Goal: Information Seeking & Learning: Learn about a topic

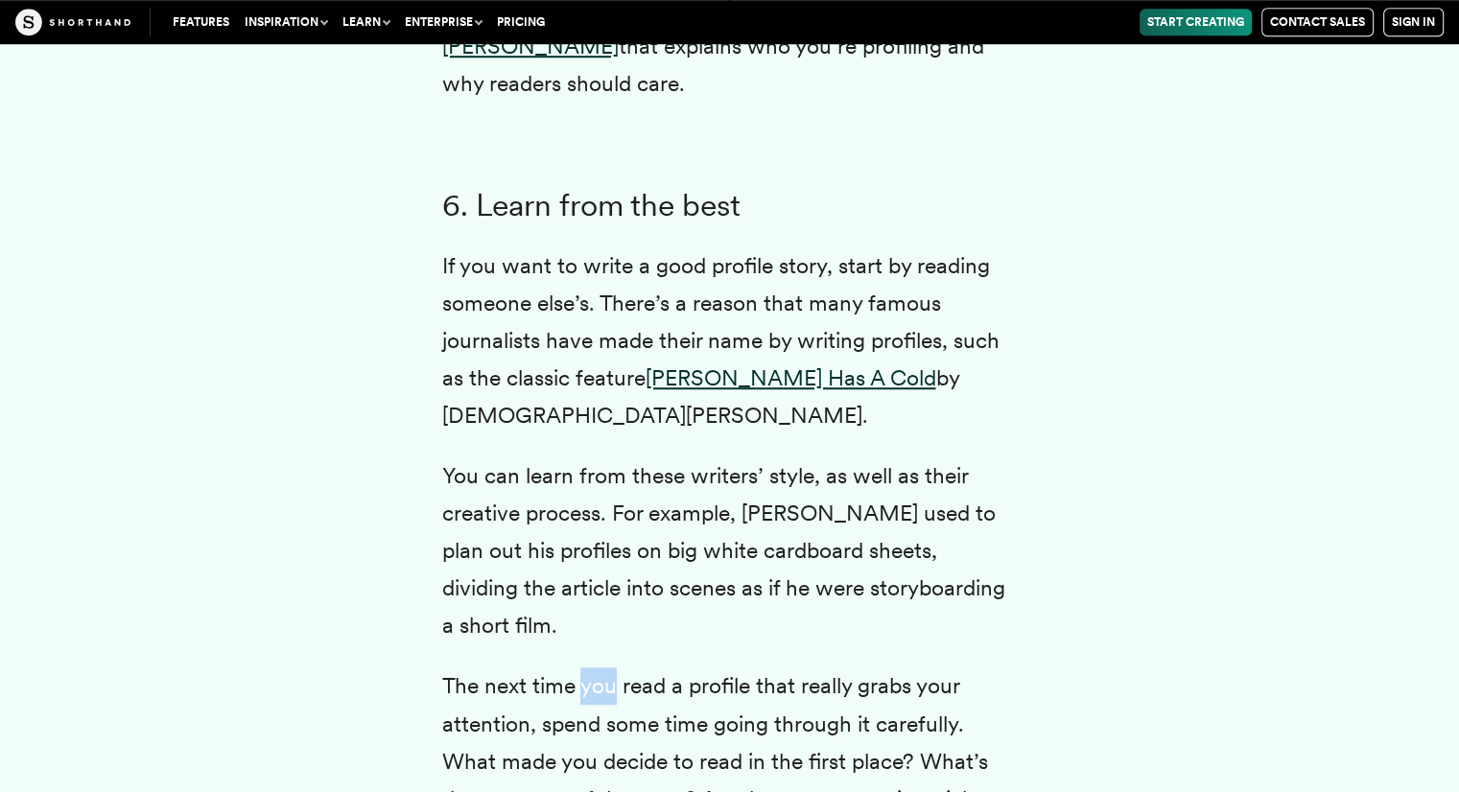
click at [595, 667] on p "The next time you read a profile that really grabs your attention, spend some t…" at bounding box center [729, 779] width 575 height 225
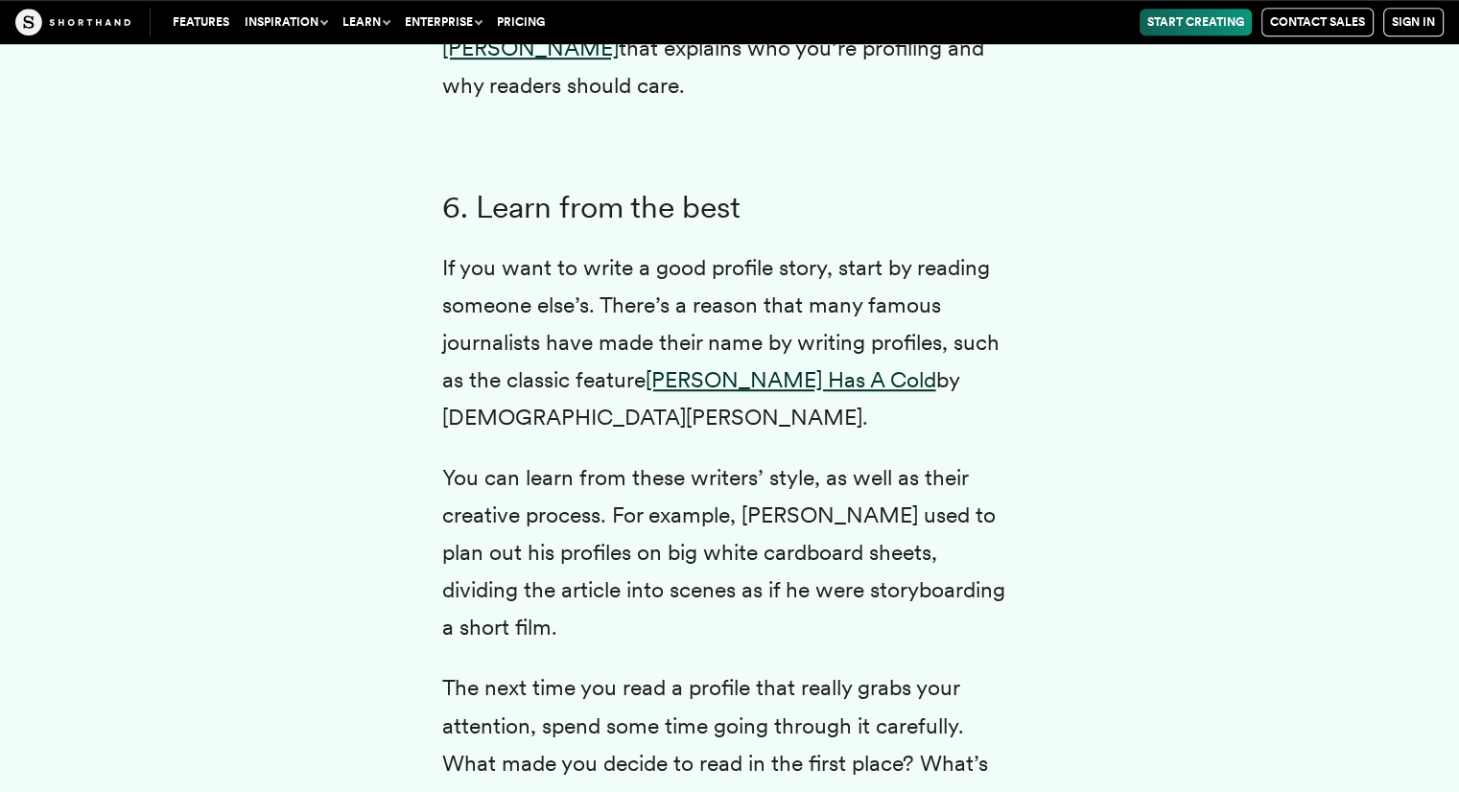
scroll to position [8646, 0]
click at [596, 670] on p "The next time you read a profile that really grabs your attention, spend some t…" at bounding box center [729, 782] width 575 height 225
click at [606, 670] on p "The next time you read a profile that really grabs your attention, spend some t…" at bounding box center [729, 782] width 575 height 225
click at [646, 595] on p "You can learn from these writers’ style, as well as their creative process. For…" at bounding box center [729, 553] width 575 height 187
click at [641, 600] on p "You can learn from these writers’ style, as well as their creative process. For…" at bounding box center [729, 553] width 575 height 187
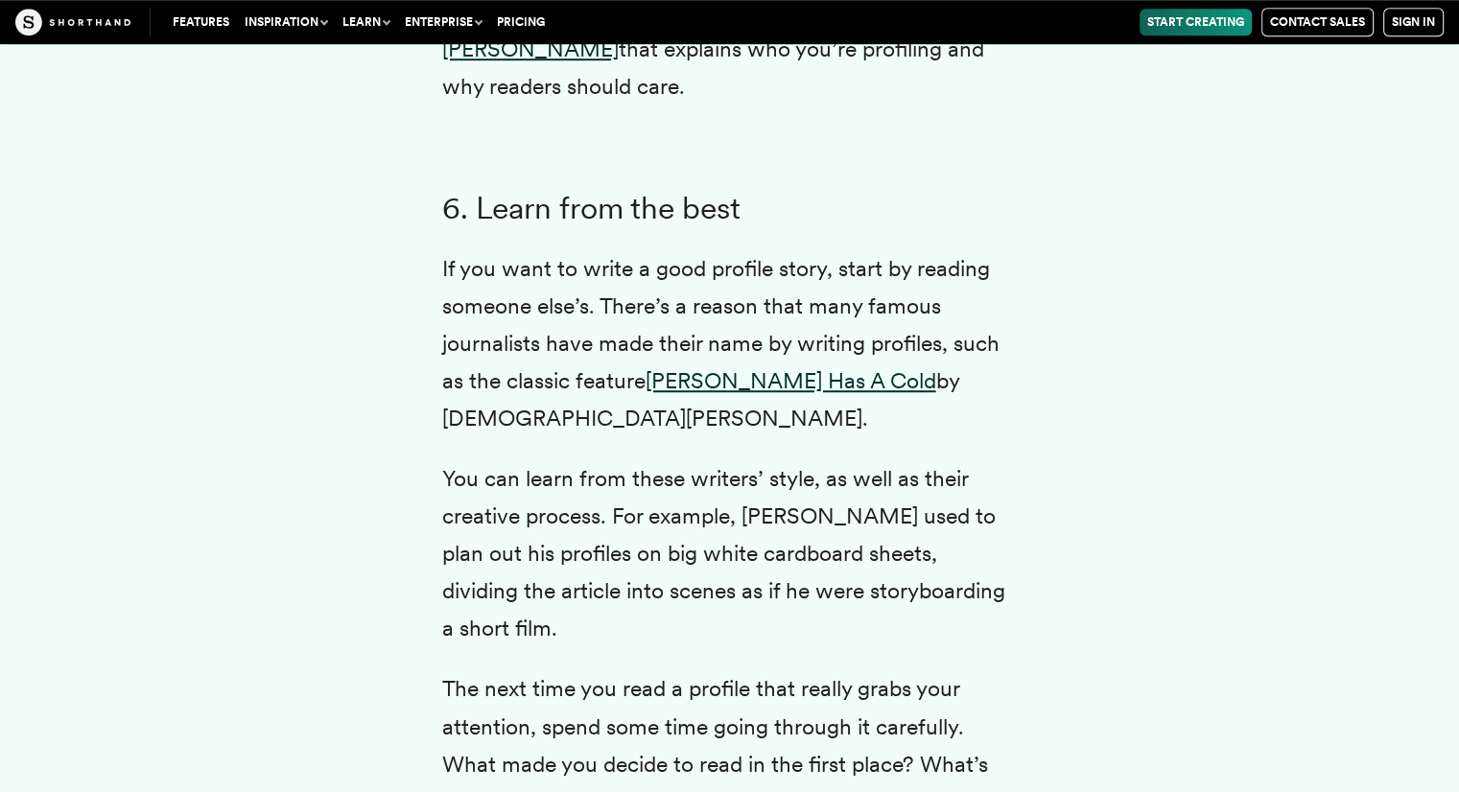
click at [602, 670] on p "The next time you read a profile that really grabs your attention, spend some t…" at bounding box center [729, 782] width 575 height 225
click at [599, 670] on p "The next time you read a profile that really grabs your attention, spend some t…" at bounding box center [729, 782] width 575 height 225
click at [645, 598] on p "You can learn from these writers’ style, as well as their creative process. For…" at bounding box center [729, 553] width 575 height 187
click at [648, 595] on p "You can learn from these writers’ style, as well as their creative process. For…" at bounding box center [729, 553] width 575 height 187
click at [641, 595] on p "You can learn from these writers’ style, as well as their creative process. For…" at bounding box center [729, 553] width 575 height 187
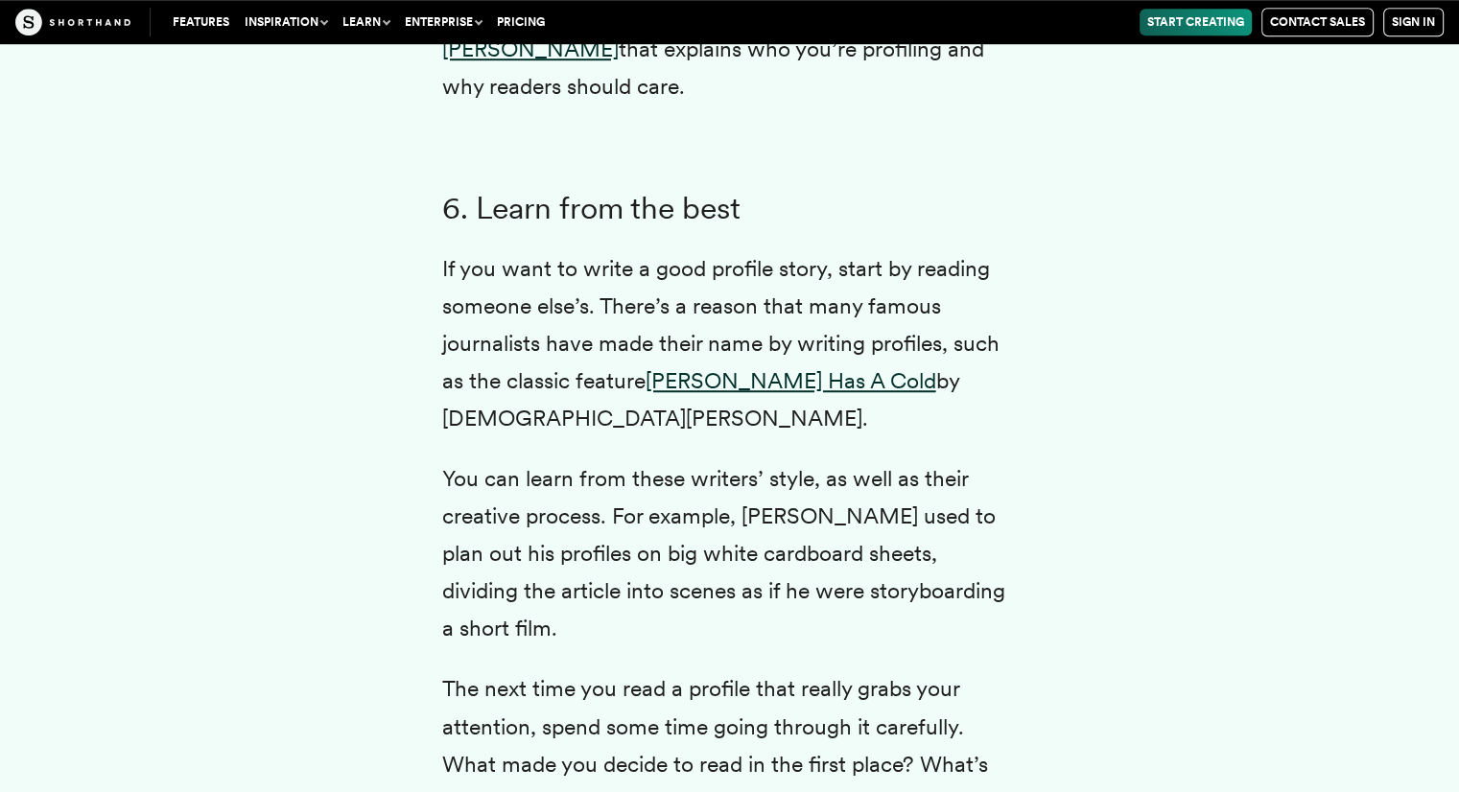
click at [642, 596] on p "You can learn from these writers’ style, as well as their creative process. For…" at bounding box center [729, 553] width 575 height 187
click at [643, 595] on p "You can learn from these writers’ style, as well as their creative process. For…" at bounding box center [729, 553] width 575 height 187
click at [596, 670] on p "The next time you read a profile that really grabs your attention, spend some t…" at bounding box center [729, 782] width 575 height 225
click at [639, 596] on p "You can learn from these writers’ style, as well as their creative process. For…" at bounding box center [729, 553] width 575 height 187
click at [604, 670] on p "The next time you read a profile that really grabs your attention, spend some t…" at bounding box center [729, 782] width 575 height 225
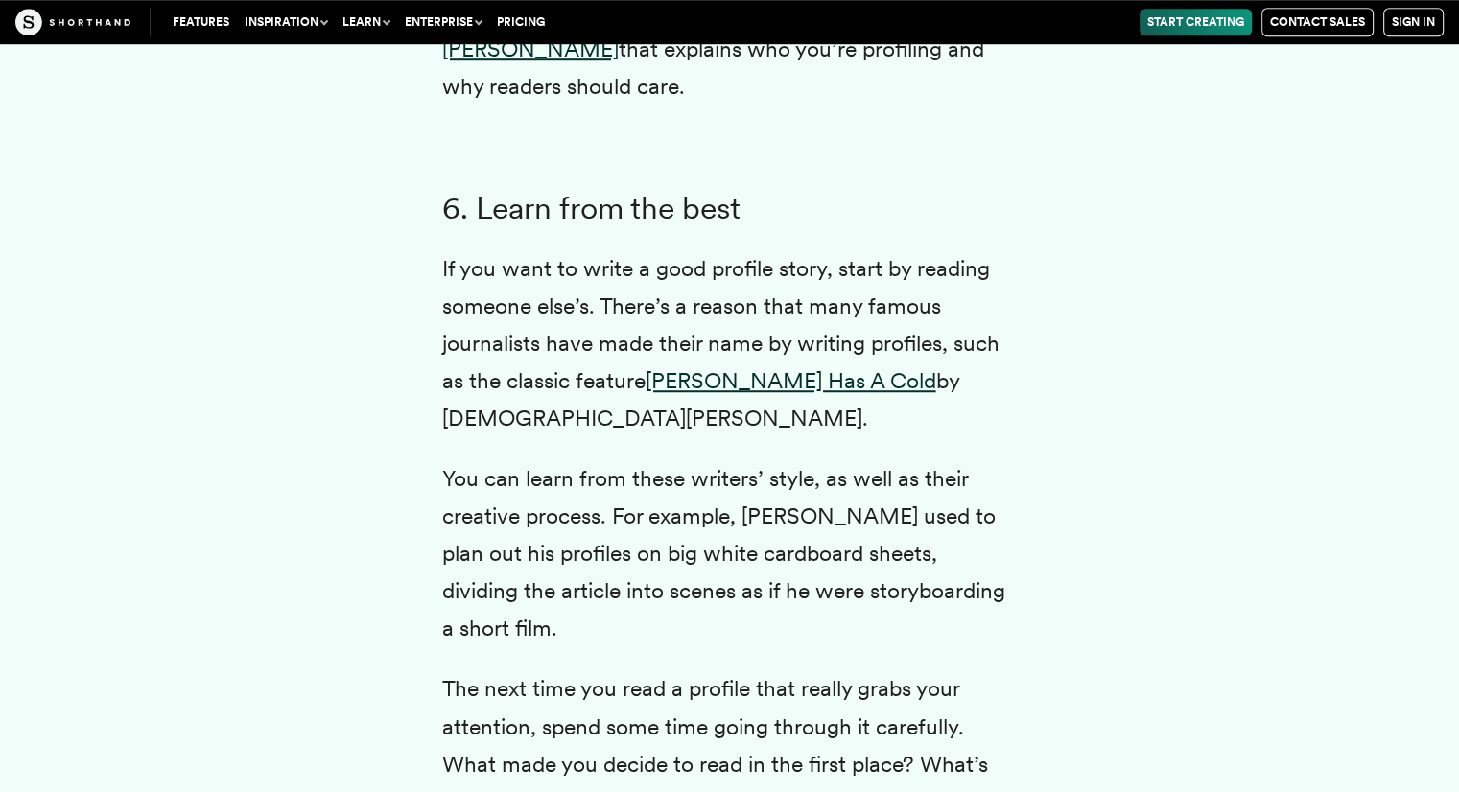
click at [605, 670] on p "The next time you read a profile that really grabs your attention, spend some t…" at bounding box center [729, 782] width 575 height 225
click at [642, 596] on p "You can learn from these writers’ style, as well as their creative process. For…" at bounding box center [729, 553] width 575 height 187
click at [639, 596] on p "You can learn from these writers’ style, as well as their creative process. For…" at bounding box center [729, 553] width 575 height 187
click at [642, 598] on p "You can learn from these writers’ style, as well as their creative process. For…" at bounding box center [729, 553] width 575 height 187
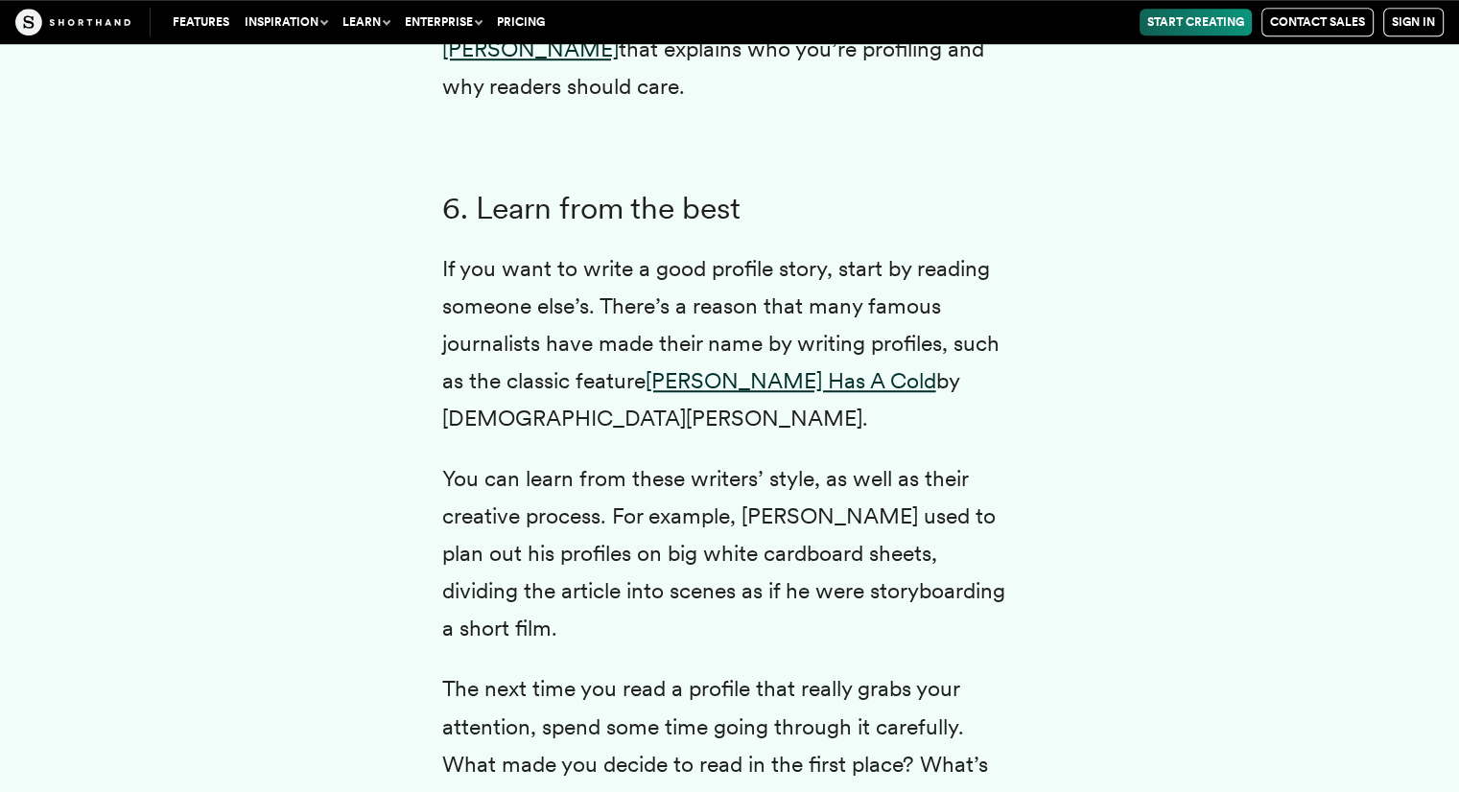
scroll to position [8661, 0]
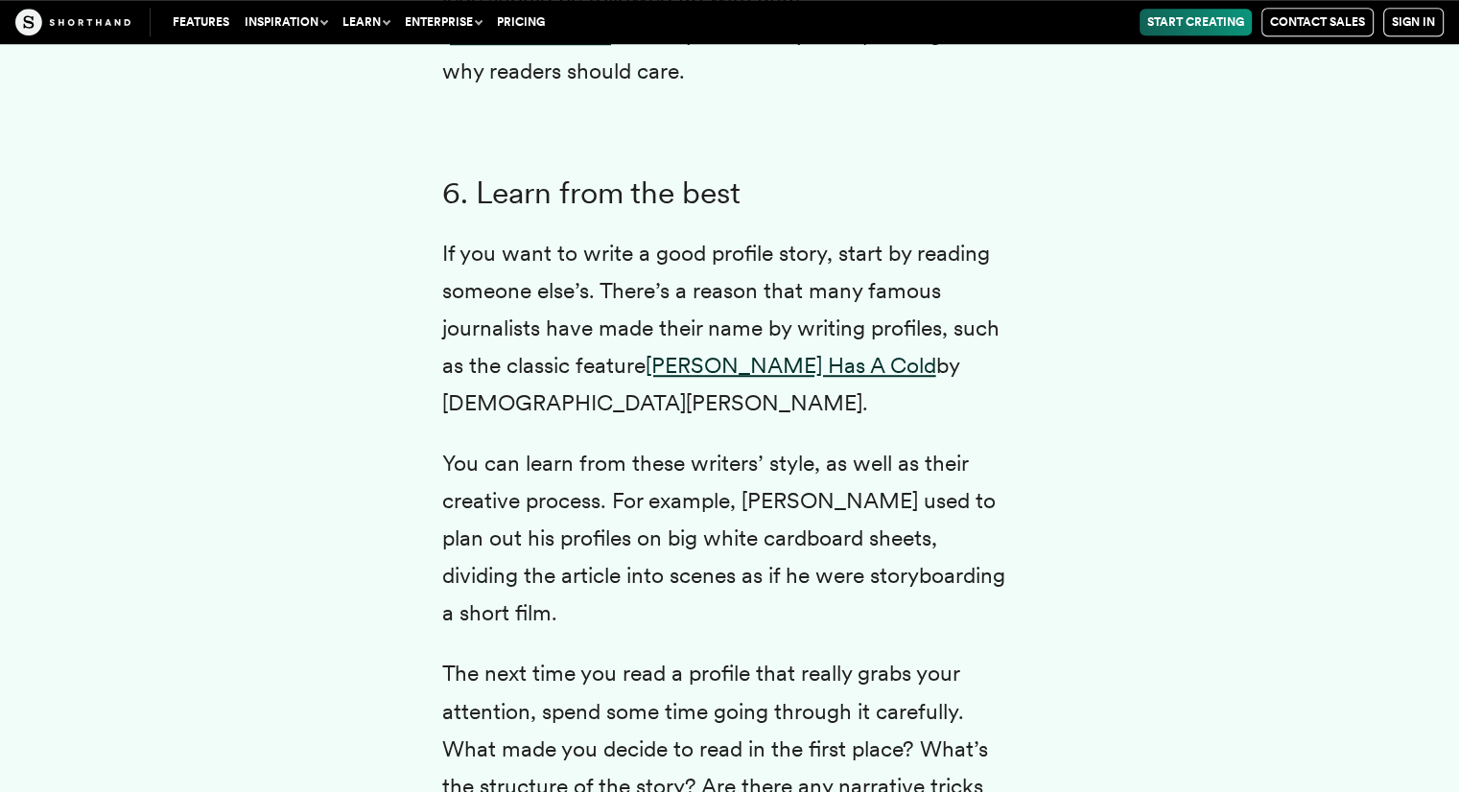
click at [901, 744] on p "The next time you read a profile that really grabs your attention, spend some t…" at bounding box center [729, 767] width 575 height 225
